Goal: Navigation & Orientation: Go to known website

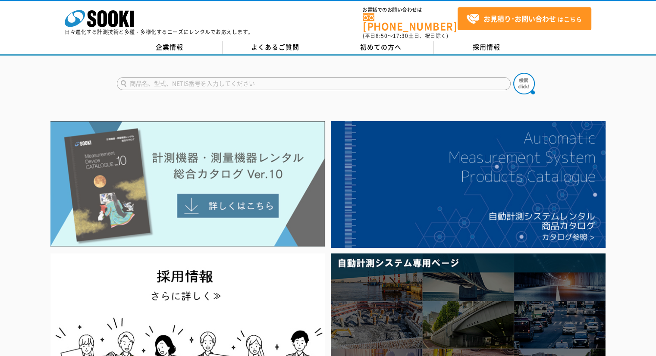
click at [148, 144] on img at bounding box center [187, 184] width 275 height 126
drag, startPoint x: 0, startPoint y: 0, endPoint x: 114, endPoint y: 147, distance: 185.9
click at [114, 147] on img at bounding box center [187, 184] width 275 height 126
